Goal: Task Accomplishment & Management: Complete application form

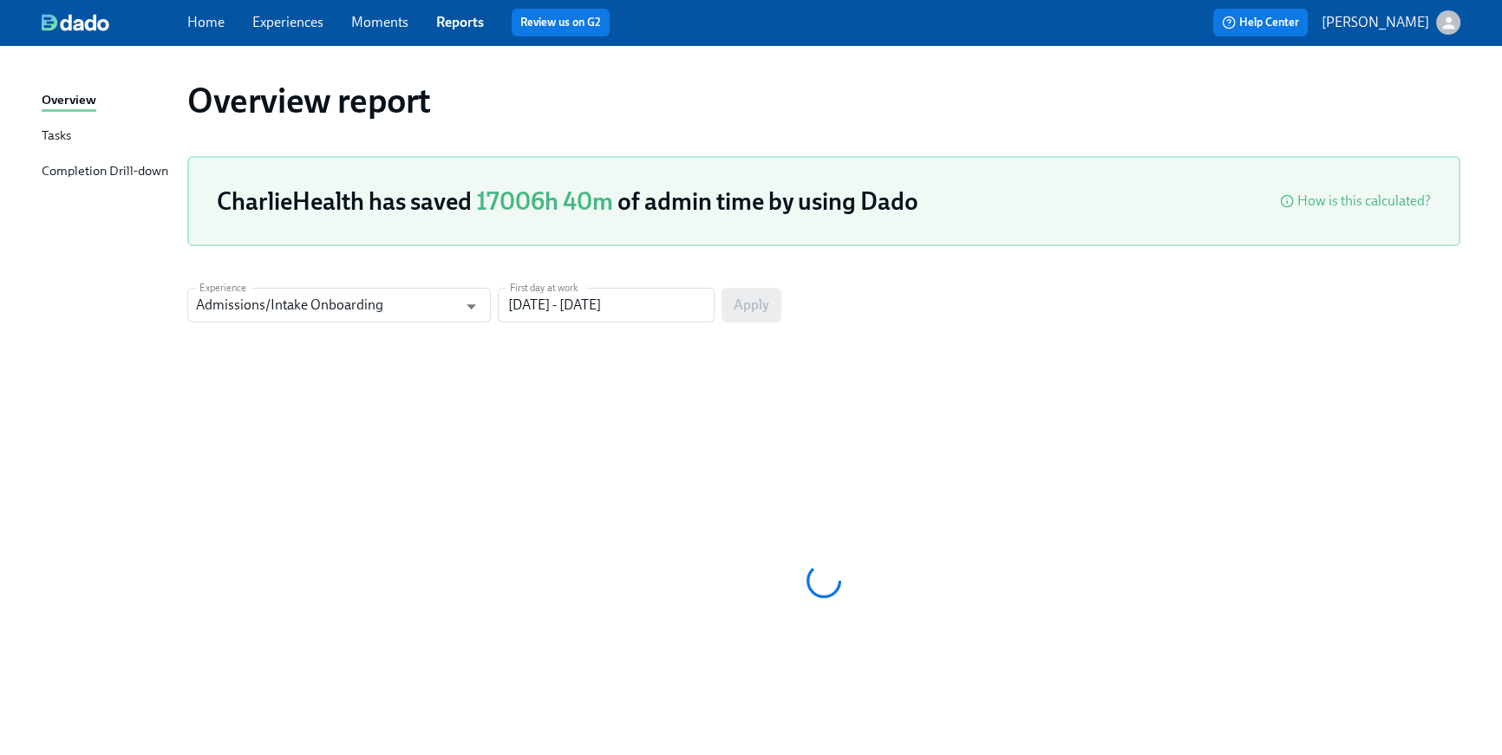
click at [210, 29] on link "Home" at bounding box center [205, 22] width 37 height 16
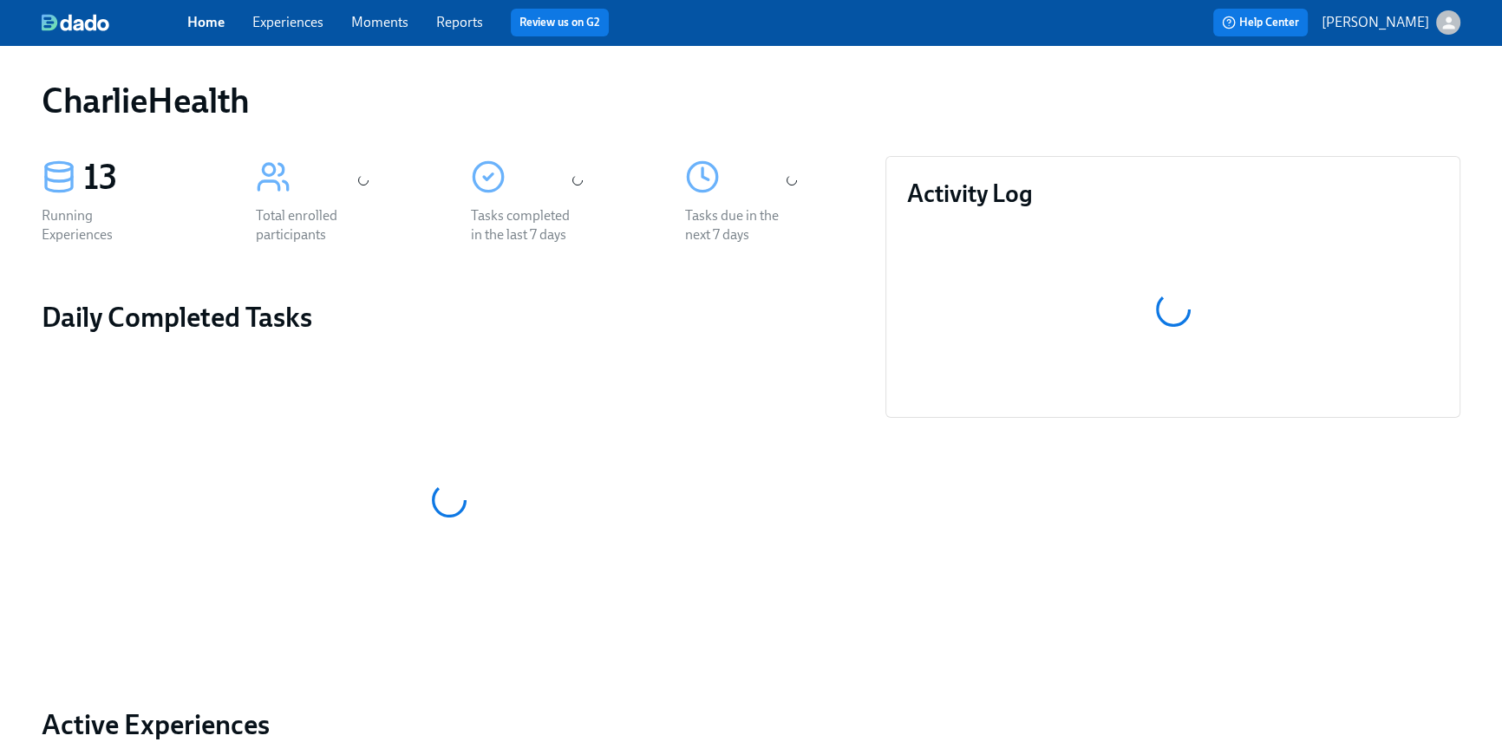
click at [205, 19] on link "Home" at bounding box center [205, 22] width 37 height 16
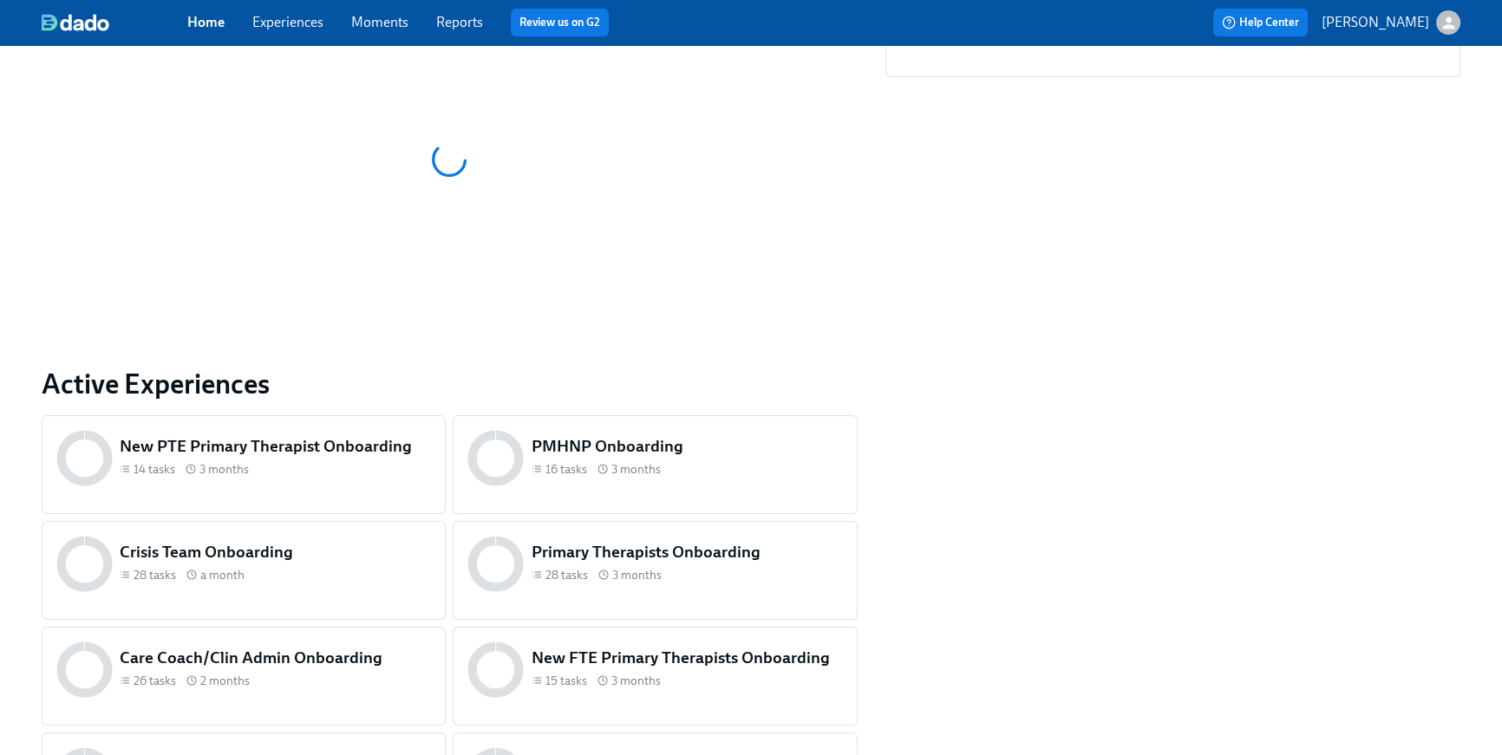
scroll to position [648, 0]
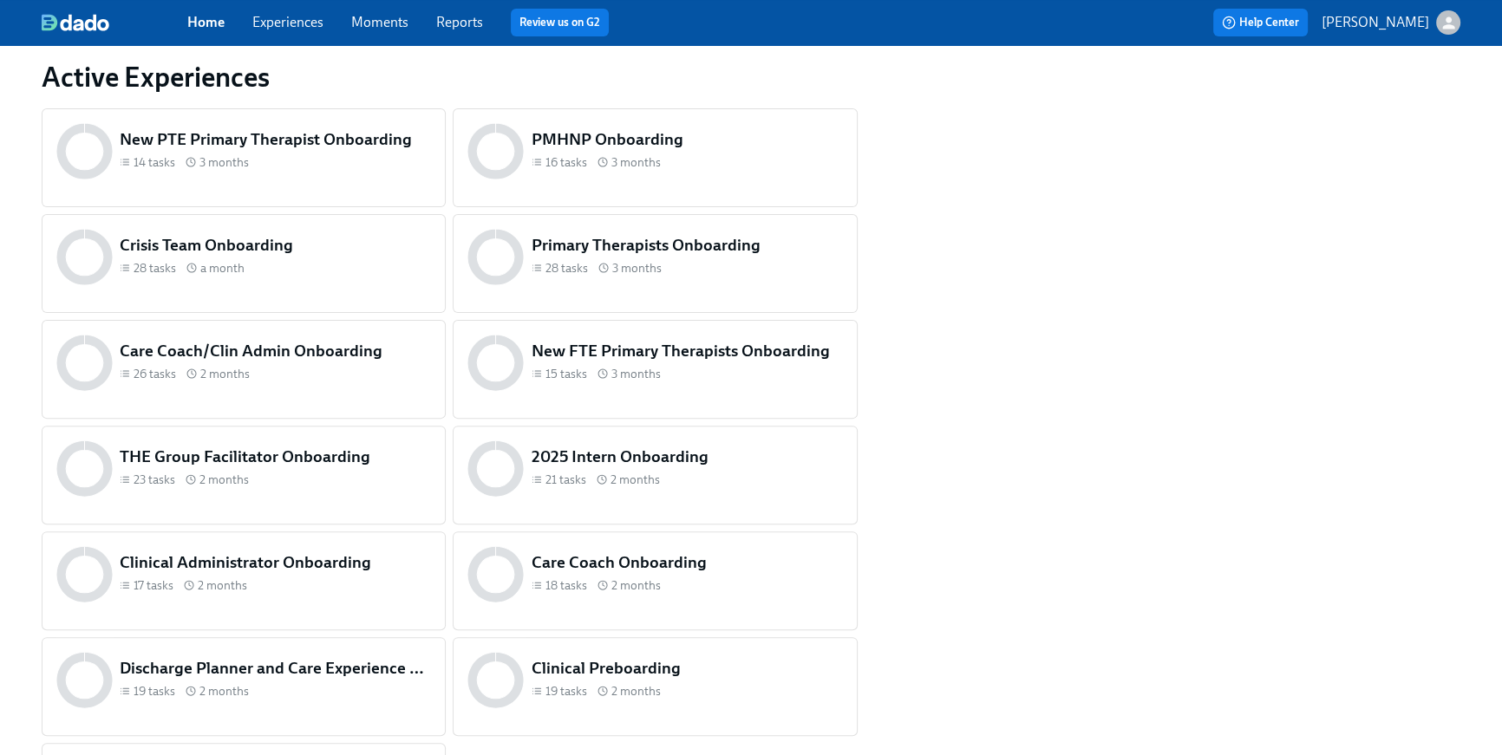
click at [708, 637] on div "Clinical Preboarding 19 tasks 2 months" at bounding box center [655, 686] width 404 height 99
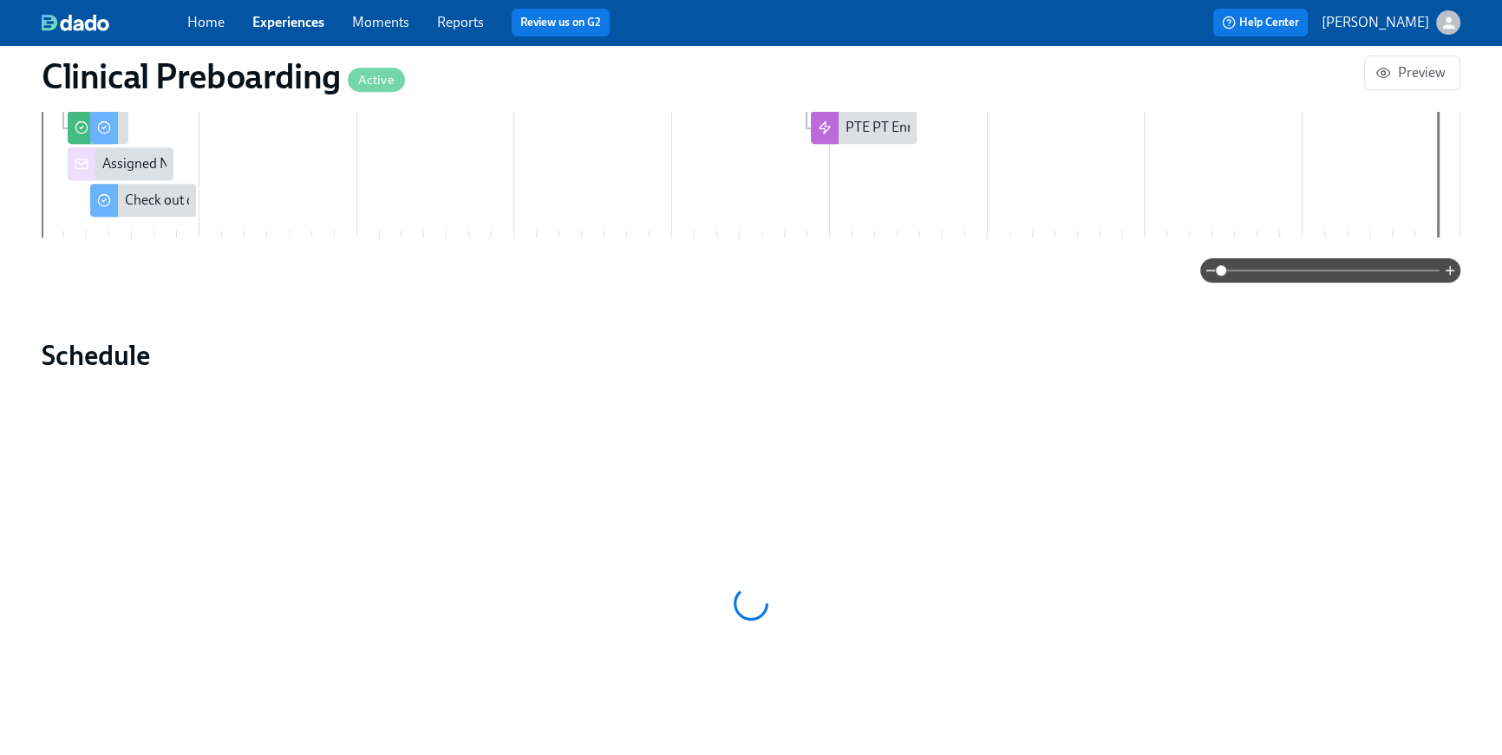
scroll to position [1767, 0]
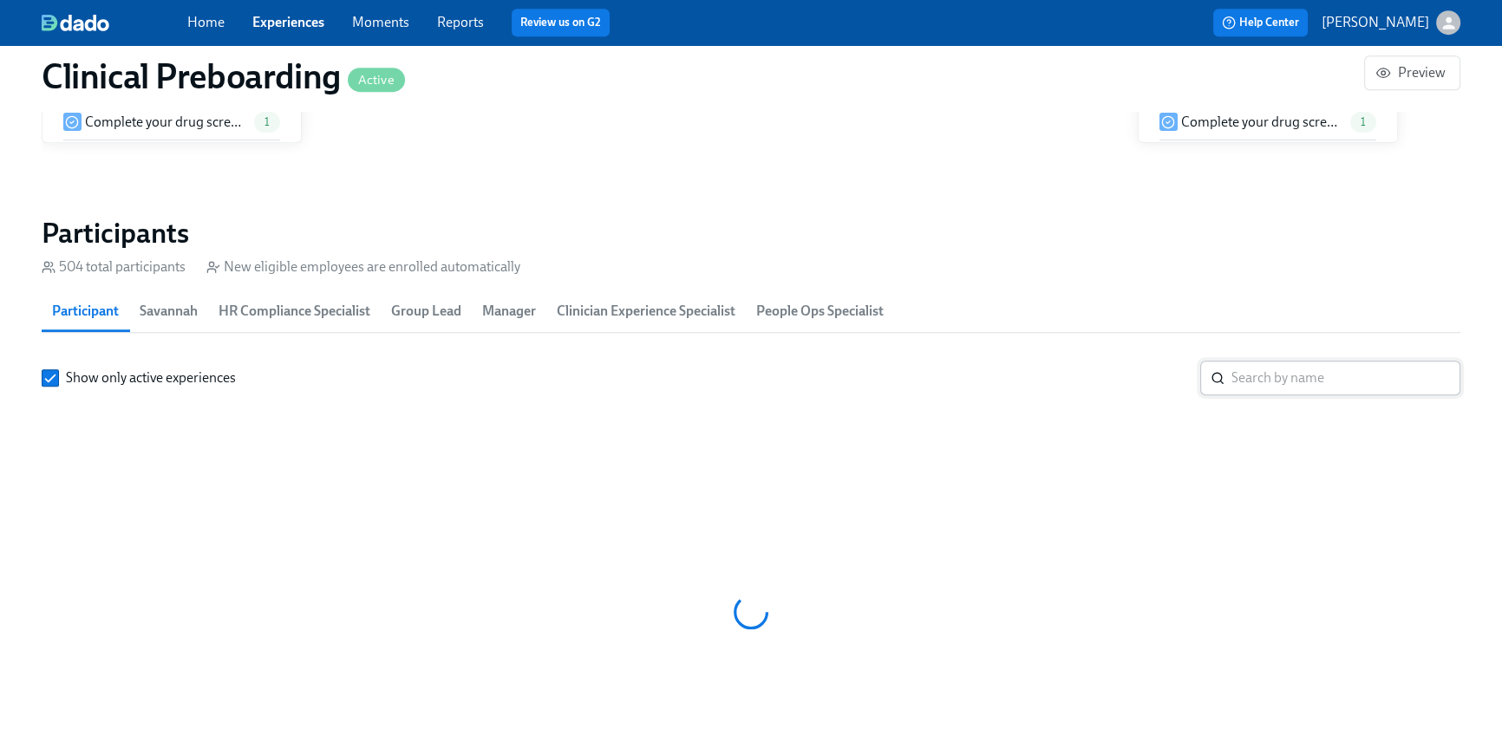
click at [1242, 361] on input "search" at bounding box center [1345, 378] width 229 height 35
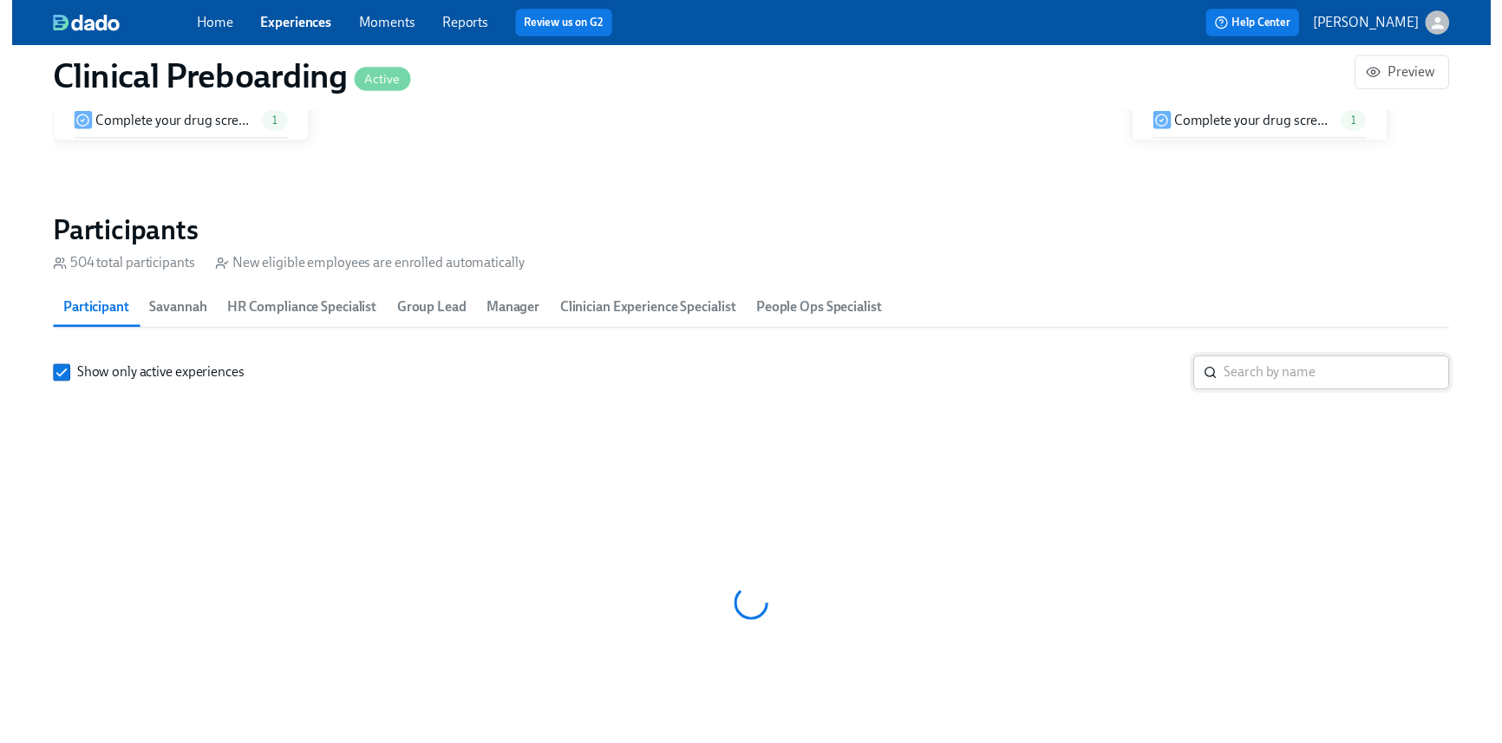
scroll to position [1880, 0]
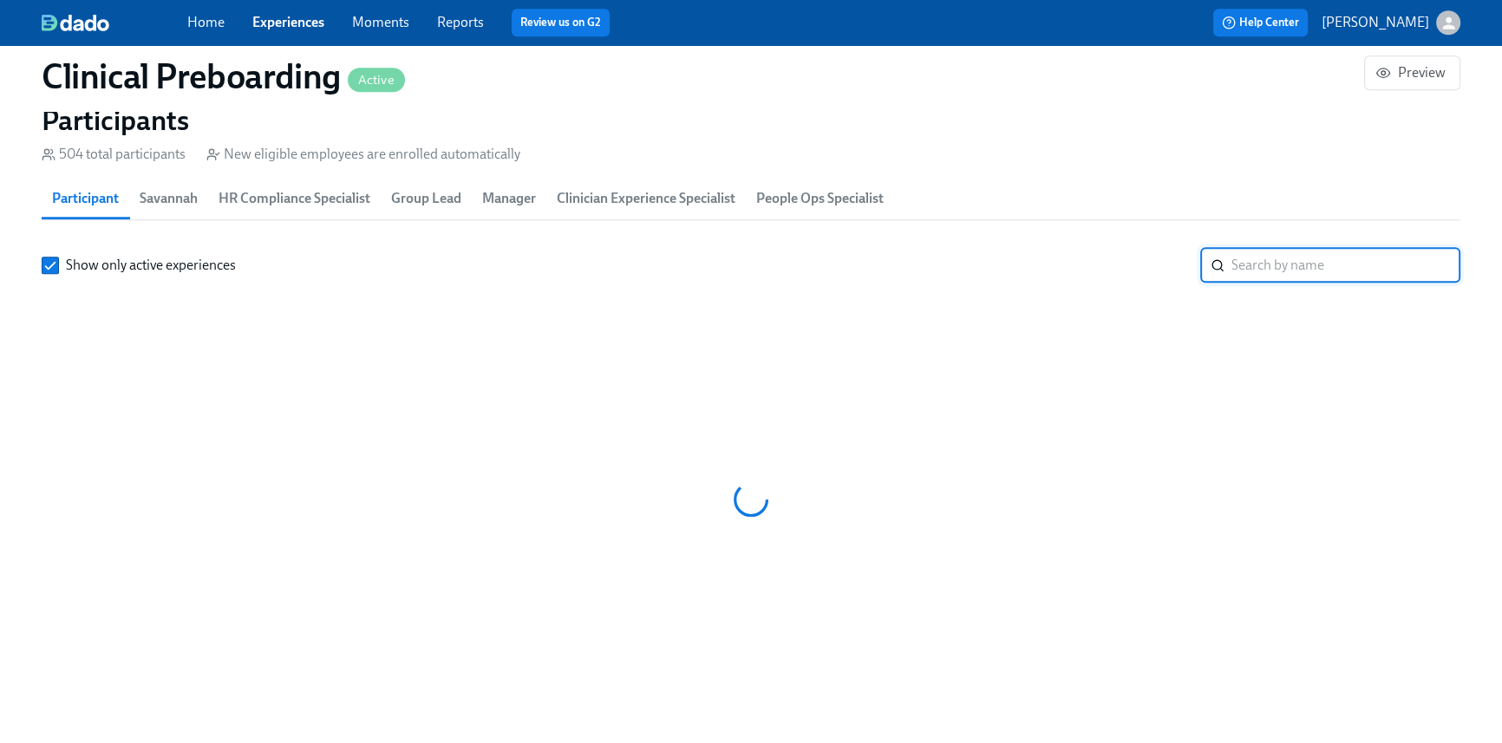
paste input "[EMAIL_ADDRESS][DOMAIN_NAME]"
drag, startPoint x: 1455, startPoint y: 284, endPoint x: 1578, endPoint y: 296, distance: 123.6
type input "a"
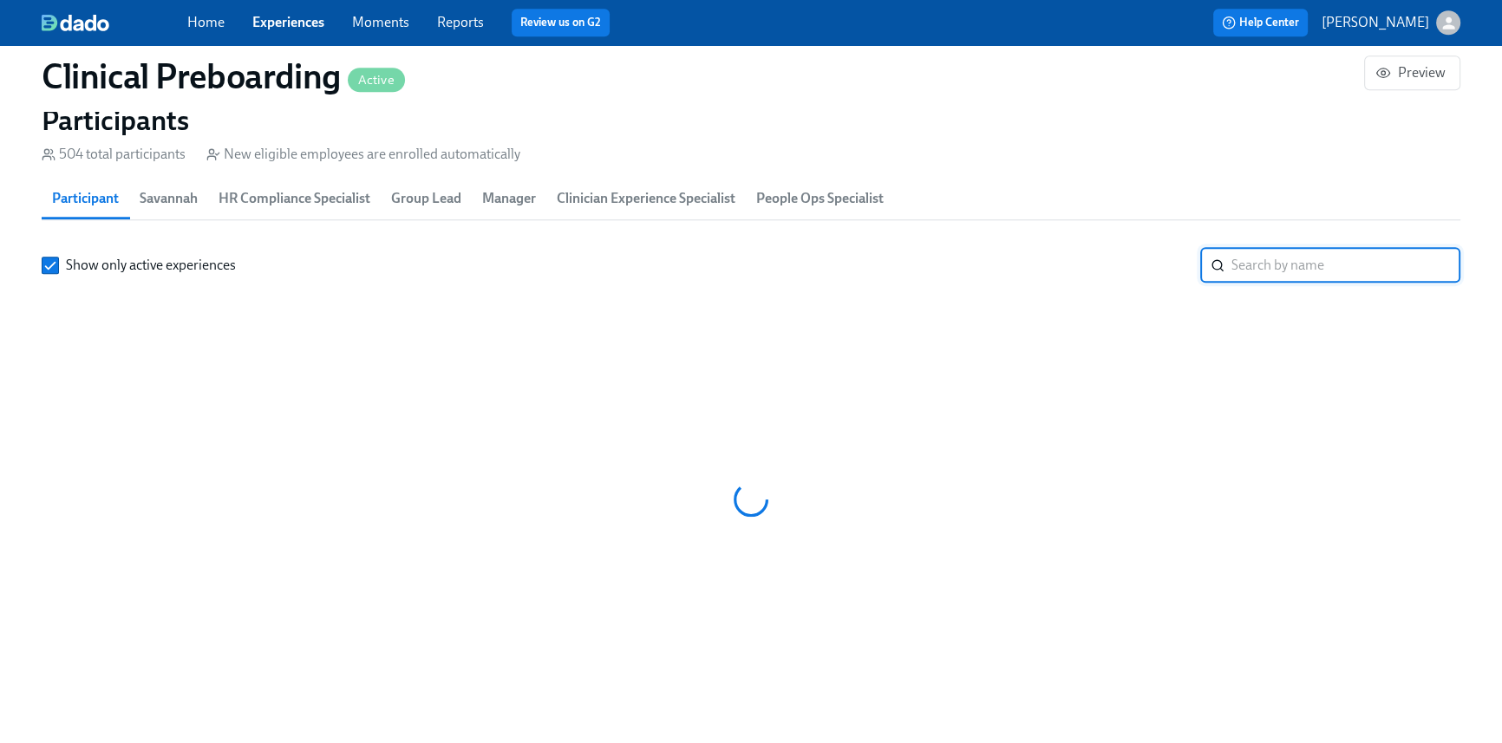
scroll to position [1880, 1]
type input "Shelb"
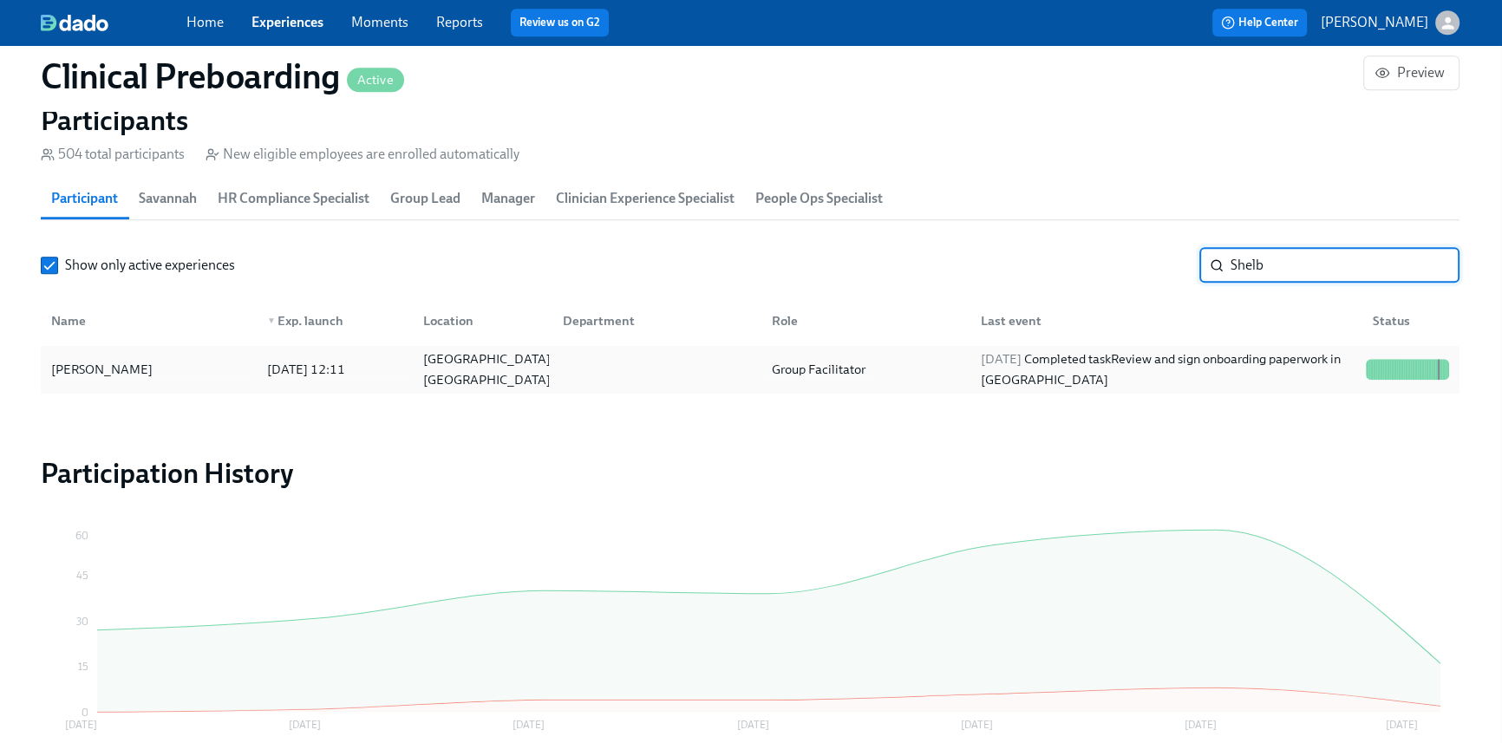
click at [917, 370] on div "Group Facilitator" at bounding box center [862, 369] width 209 height 35
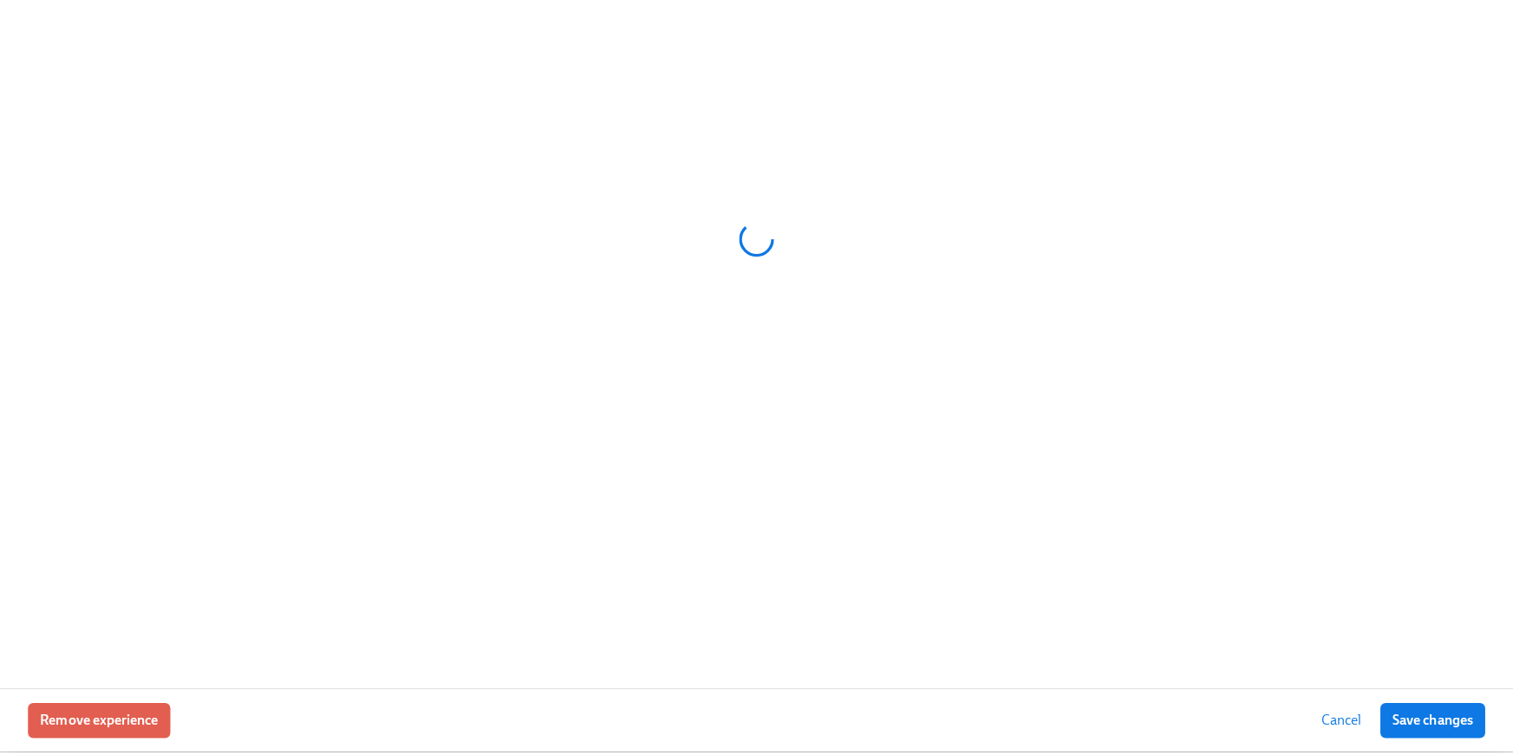
scroll to position [1880, 0]
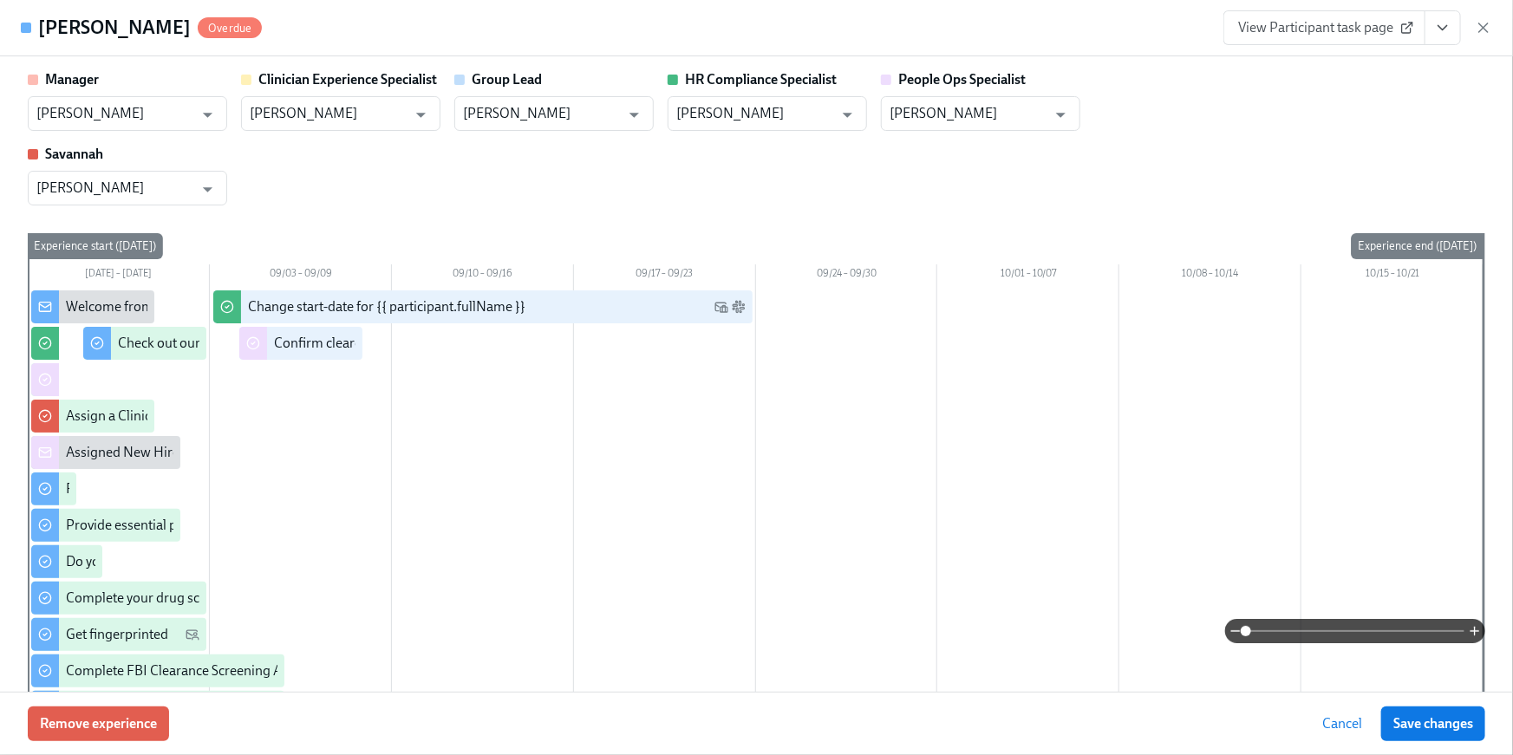
click at [1431, 36] on button "View task page" at bounding box center [1443, 27] width 36 height 35
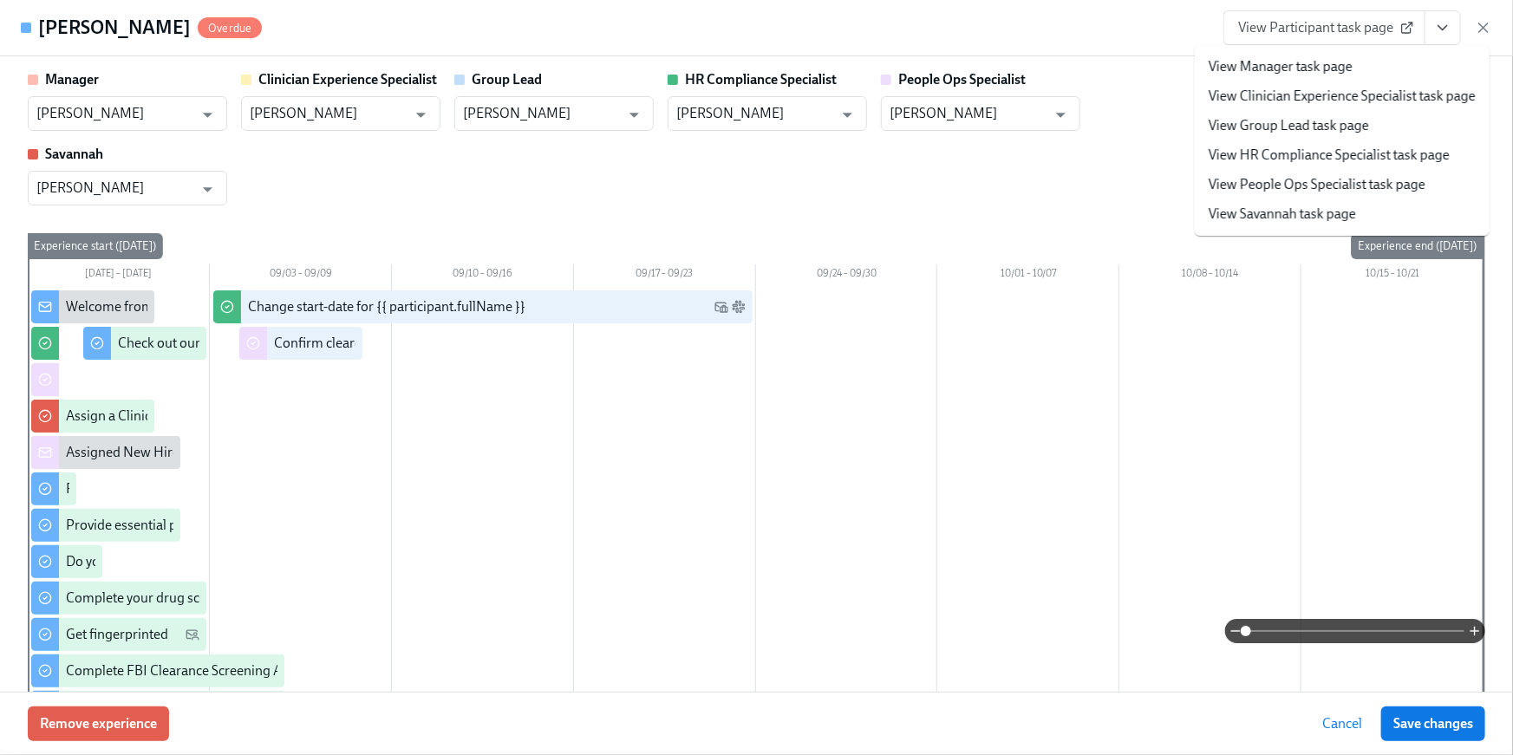
click at [1387, 147] on link "View HR Compliance Specialist task page" at bounding box center [1329, 155] width 241 height 19
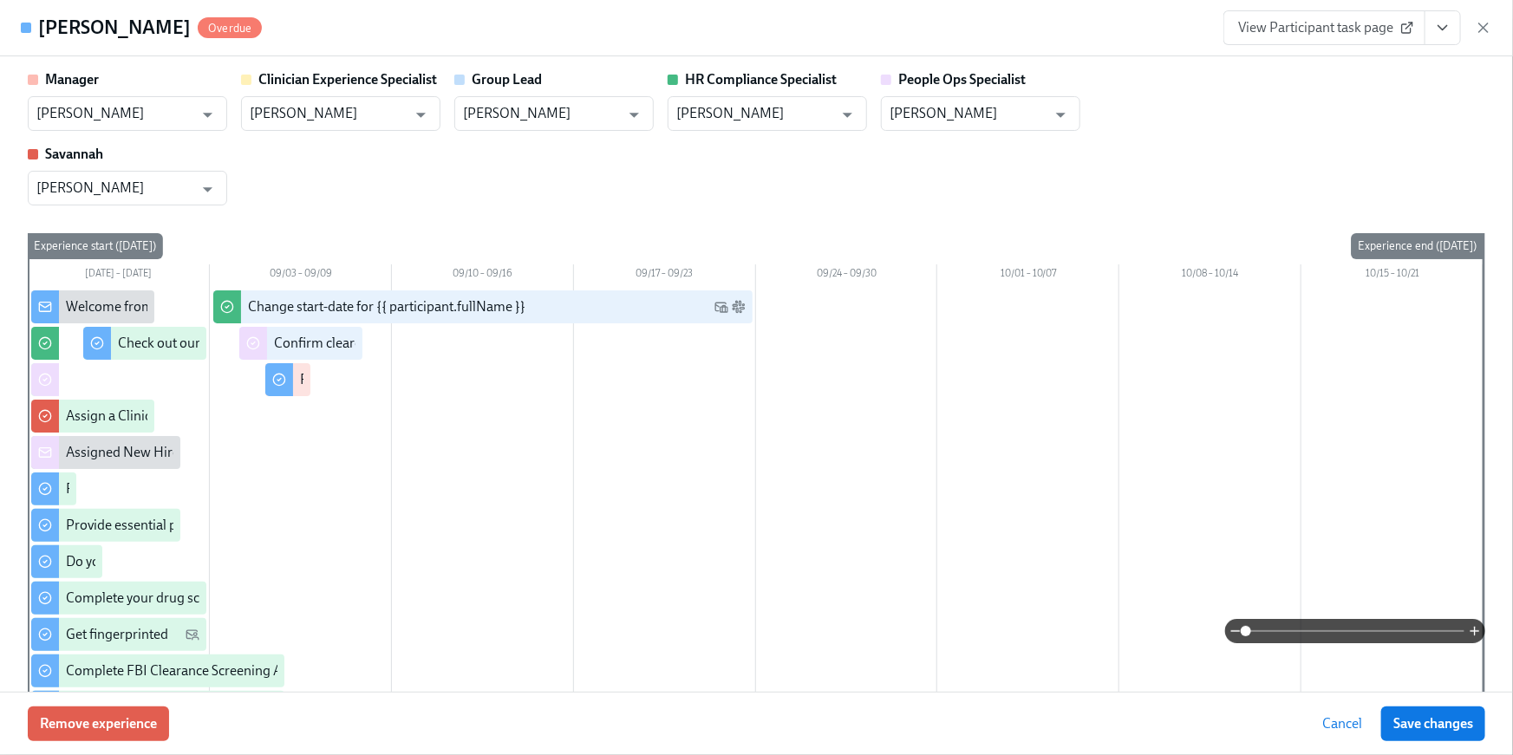
scroll to position [3512, 0]
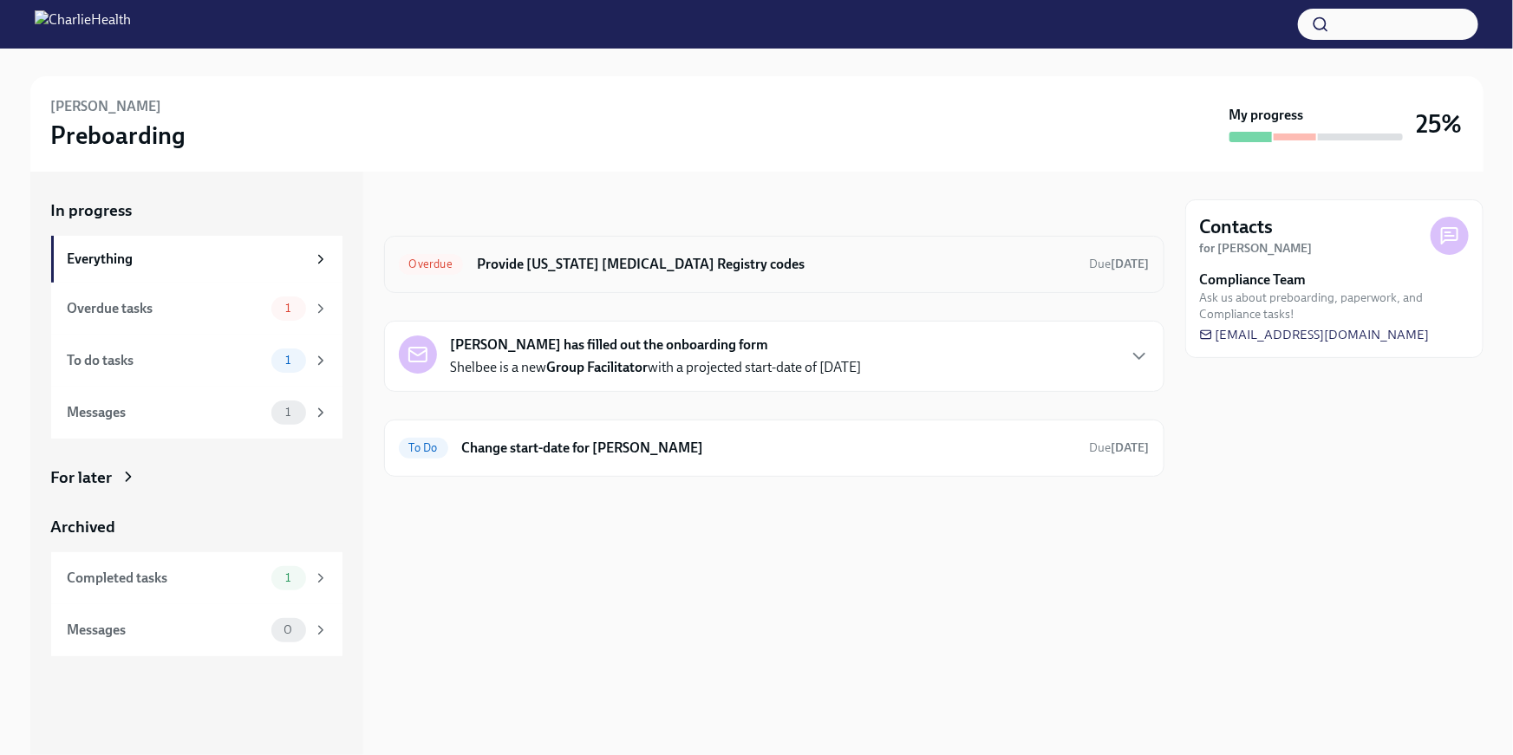
click at [761, 269] on h6 "Provide [US_STATE] [MEDICAL_DATA] Registry codes" at bounding box center [776, 264] width 599 height 19
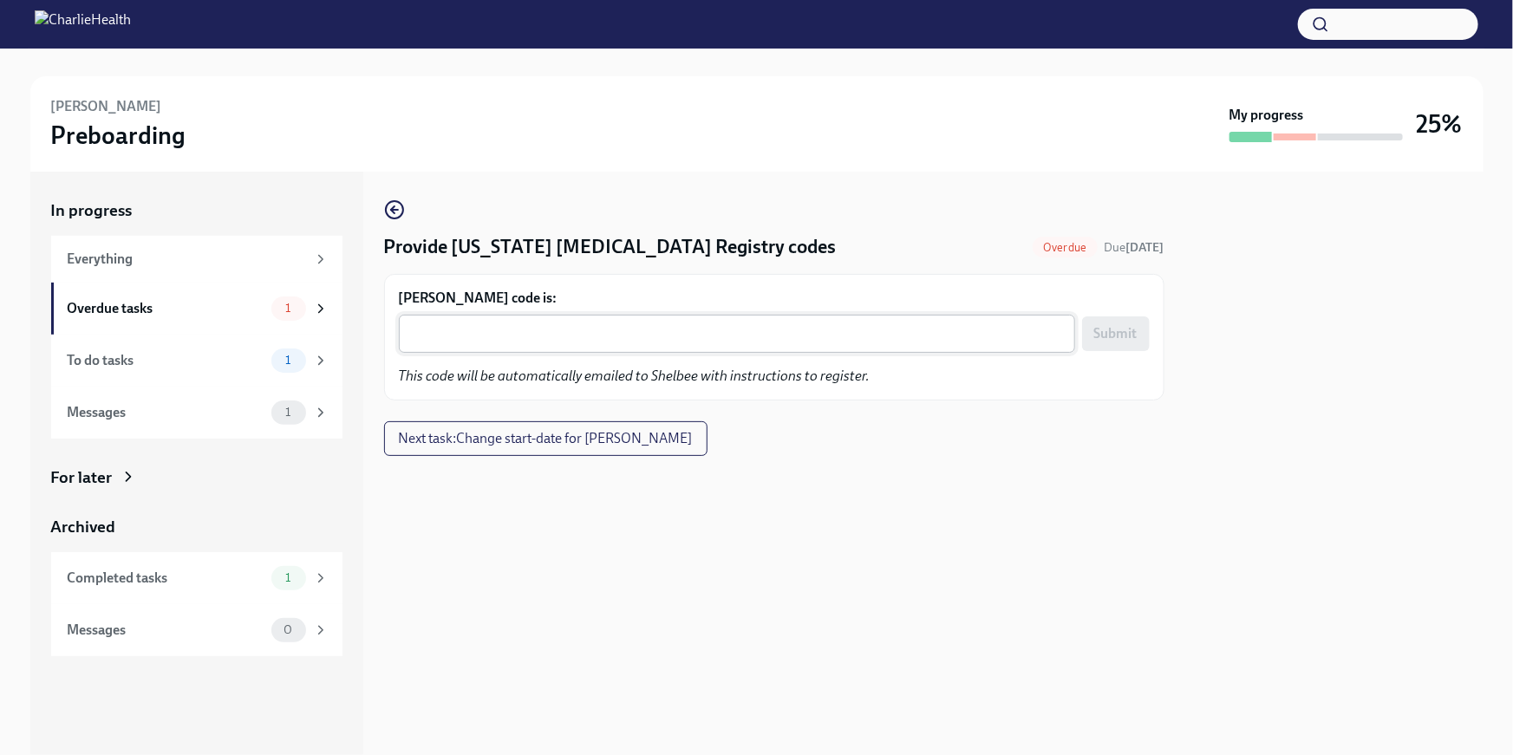
click at [517, 325] on textarea "Shelbee Avelino's code is:" at bounding box center [736, 333] width 655 height 21
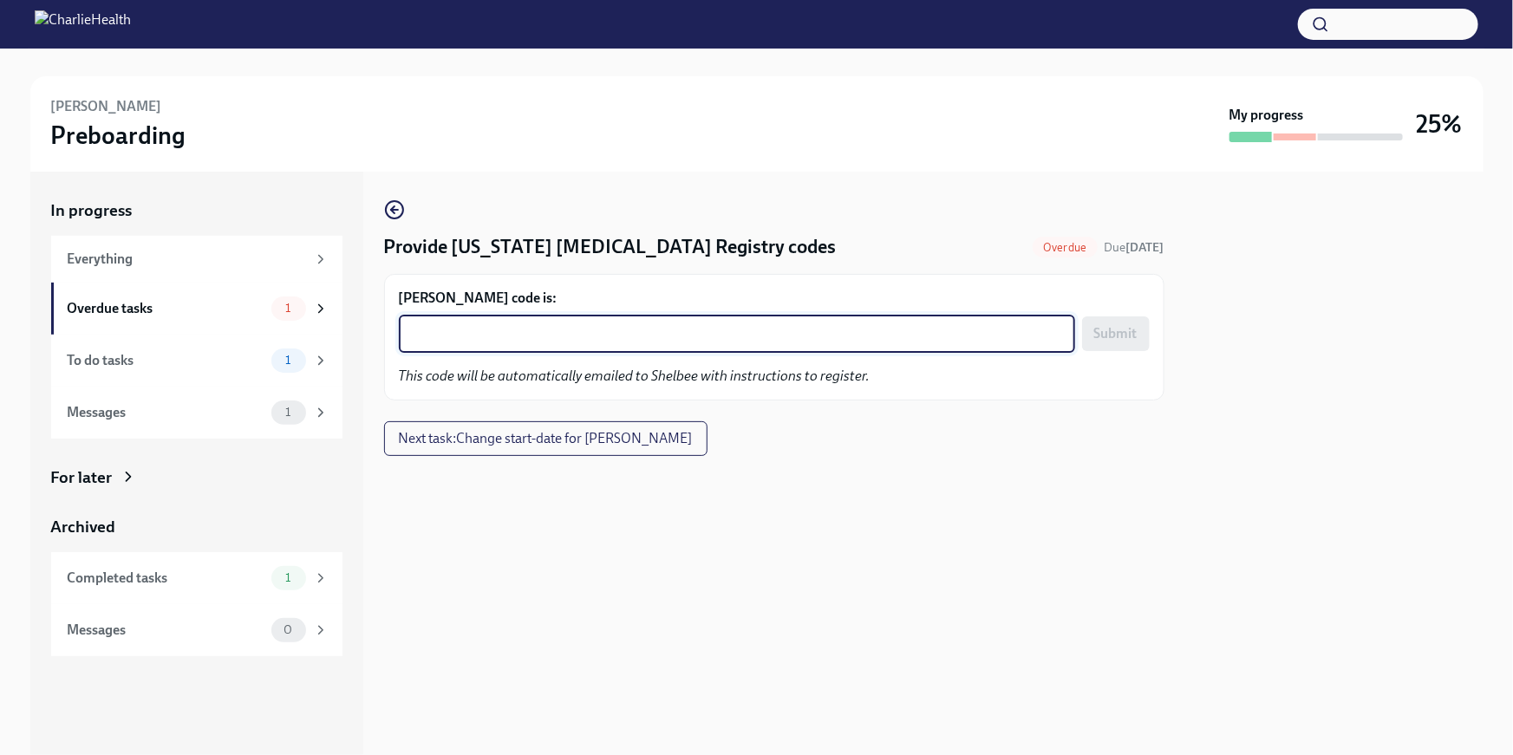
paste textarea "TK0CHD008NLV"
type textarea "TK0CHD008NLV"
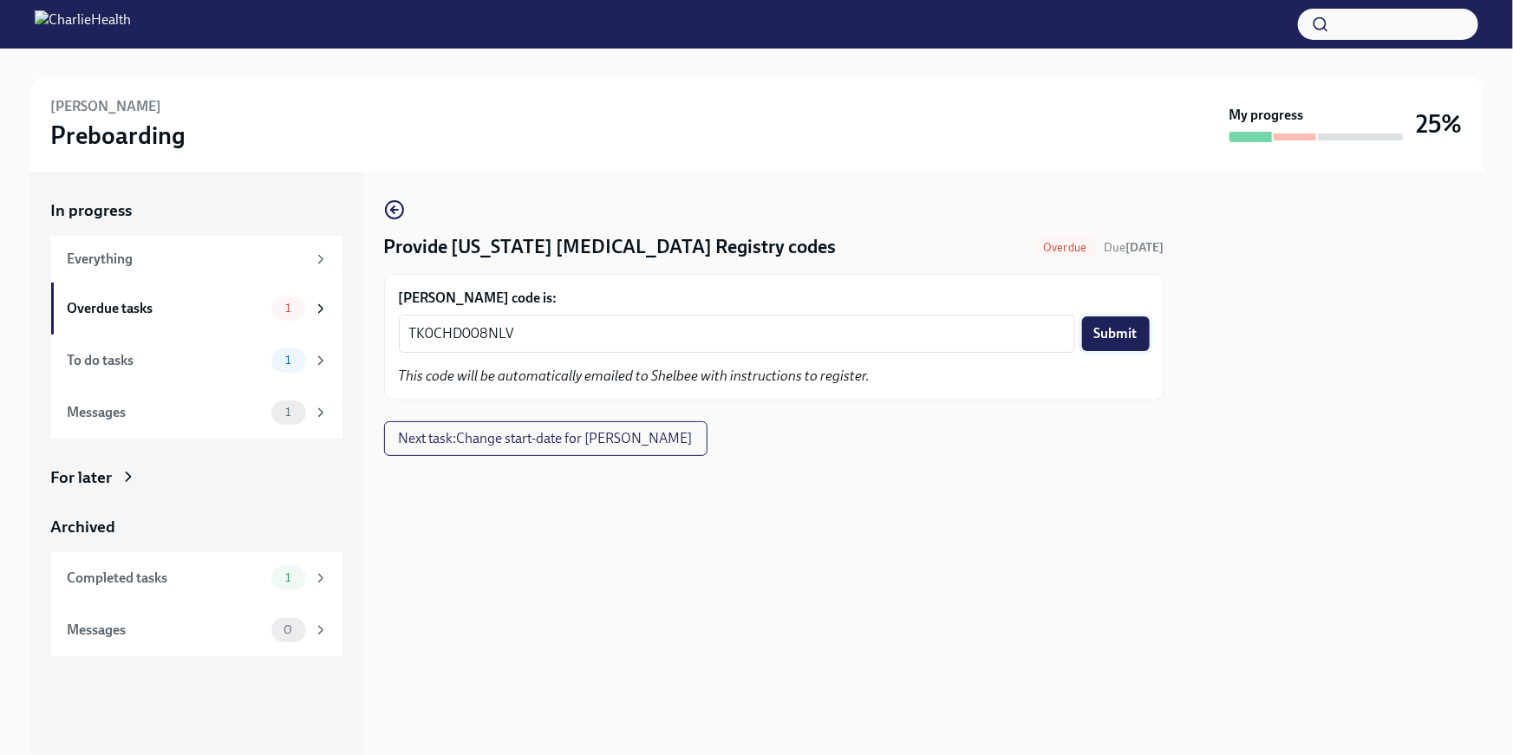
click at [1109, 329] on span "Submit" at bounding box center [1115, 333] width 43 height 17
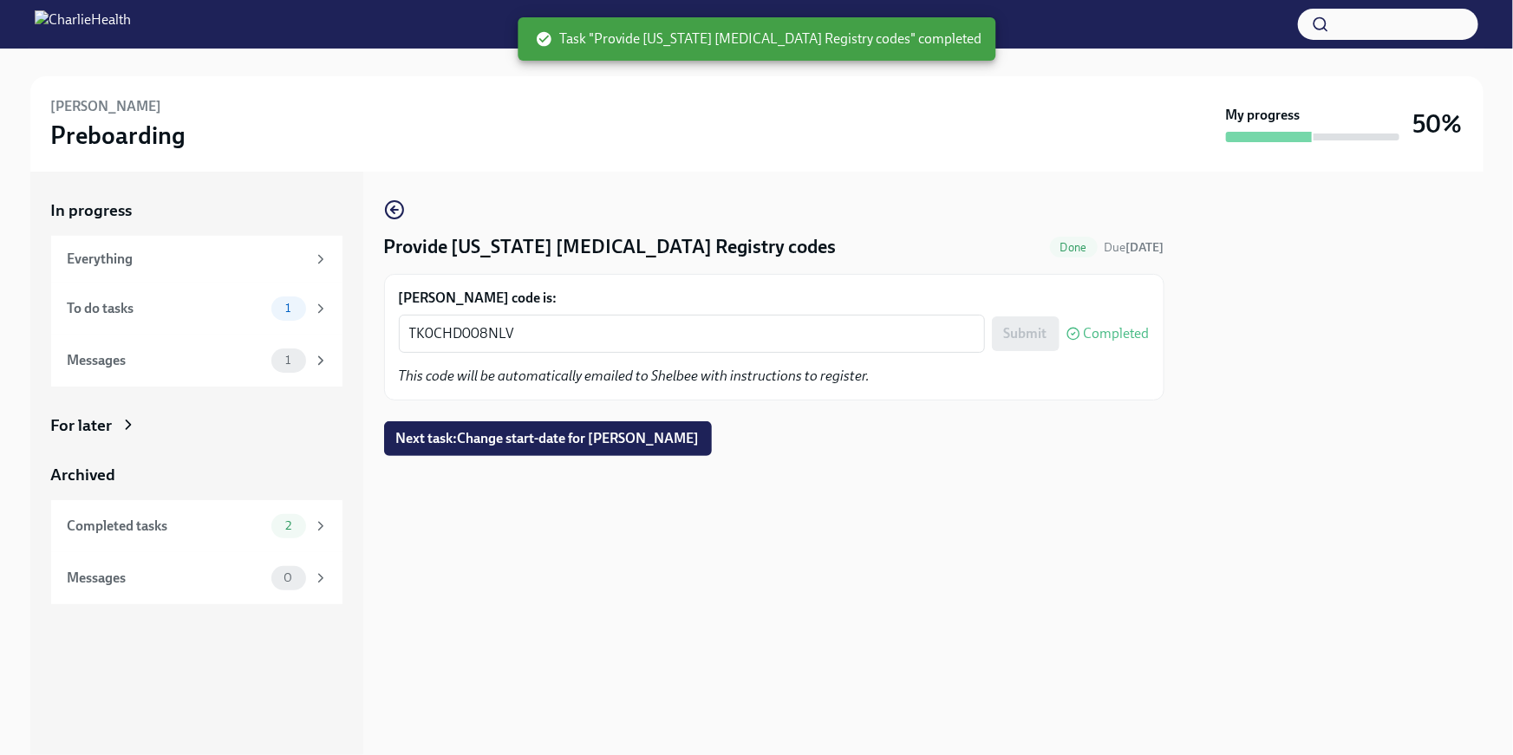
click at [92, 427] on div "For later" at bounding box center [82, 425] width 62 height 23
